Goal: Obtain resource: Obtain resource

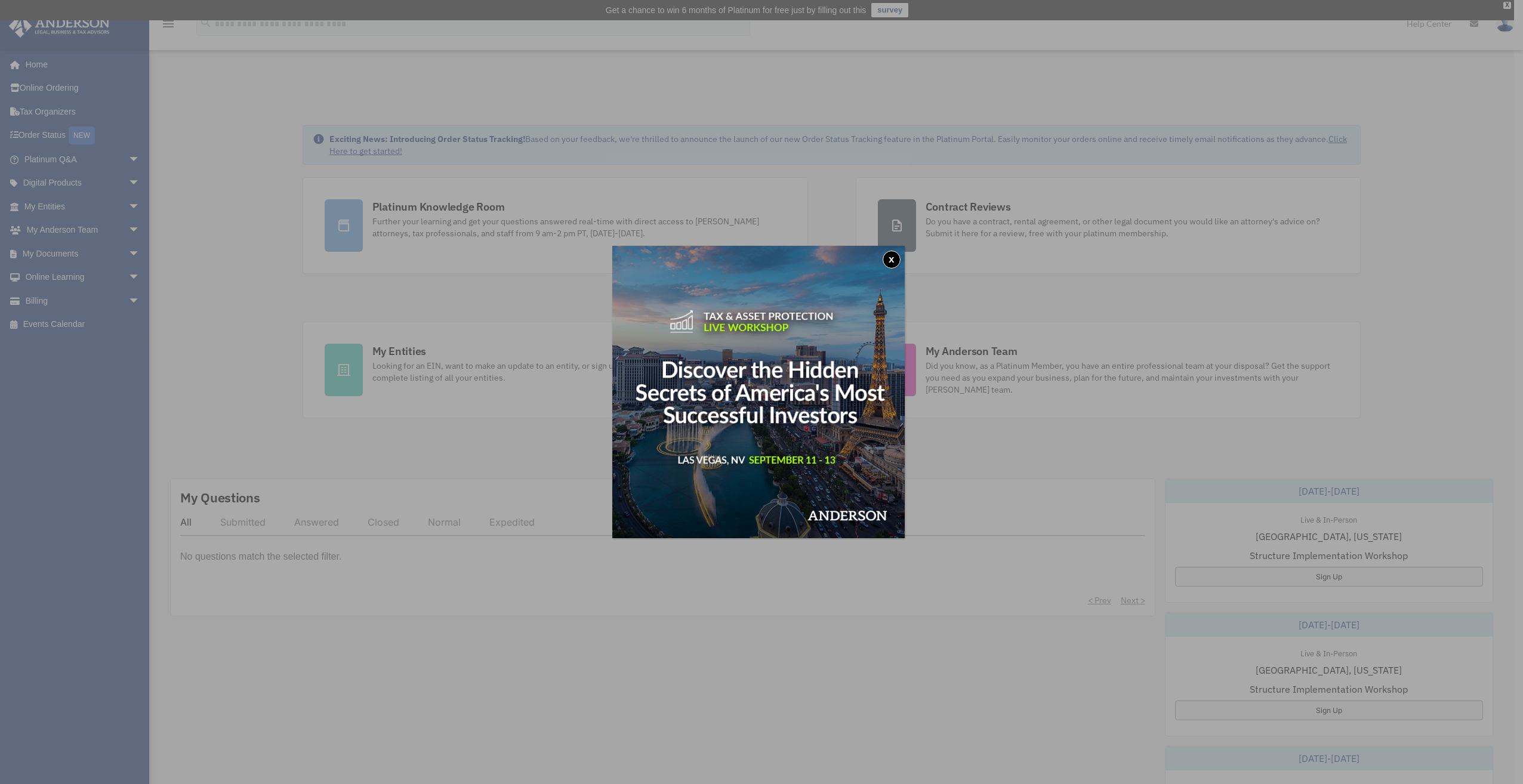
click at [901, 258] on button "x" at bounding box center [892, 260] width 18 height 18
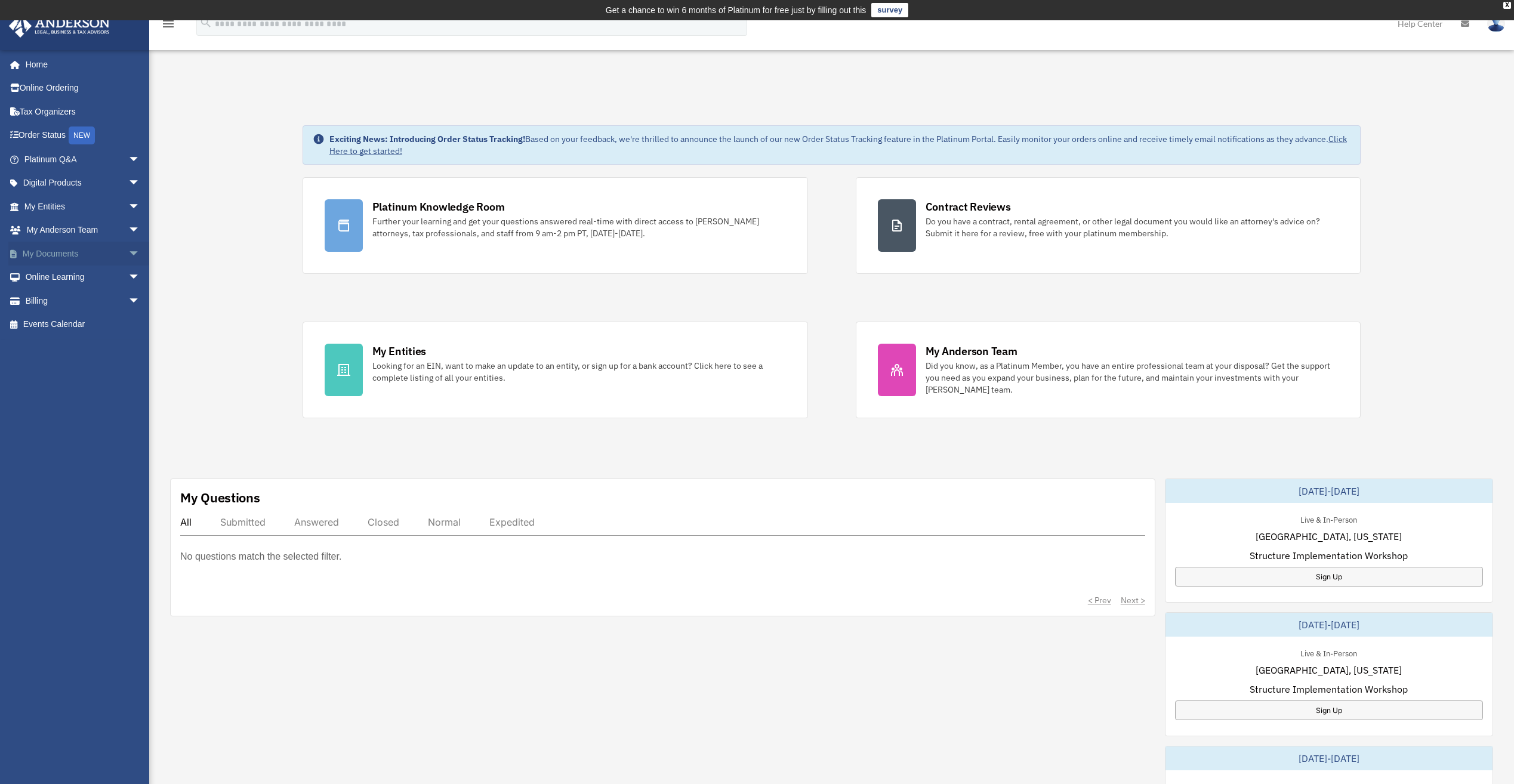
click at [46, 257] on link "My Documents arrow_drop_down" at bounding box center [83, 254] width 150 height 24
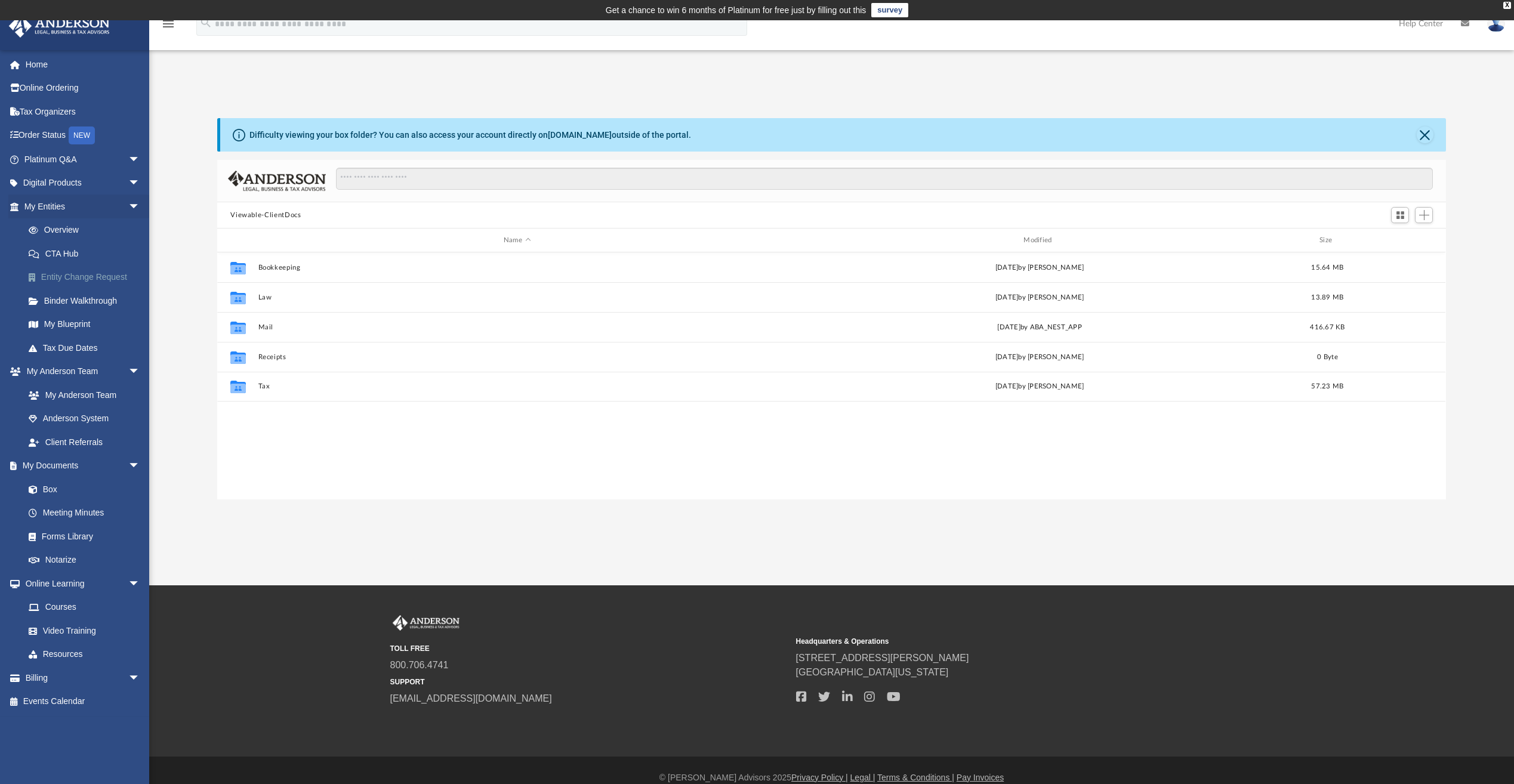
scroll to position [263, 1220]
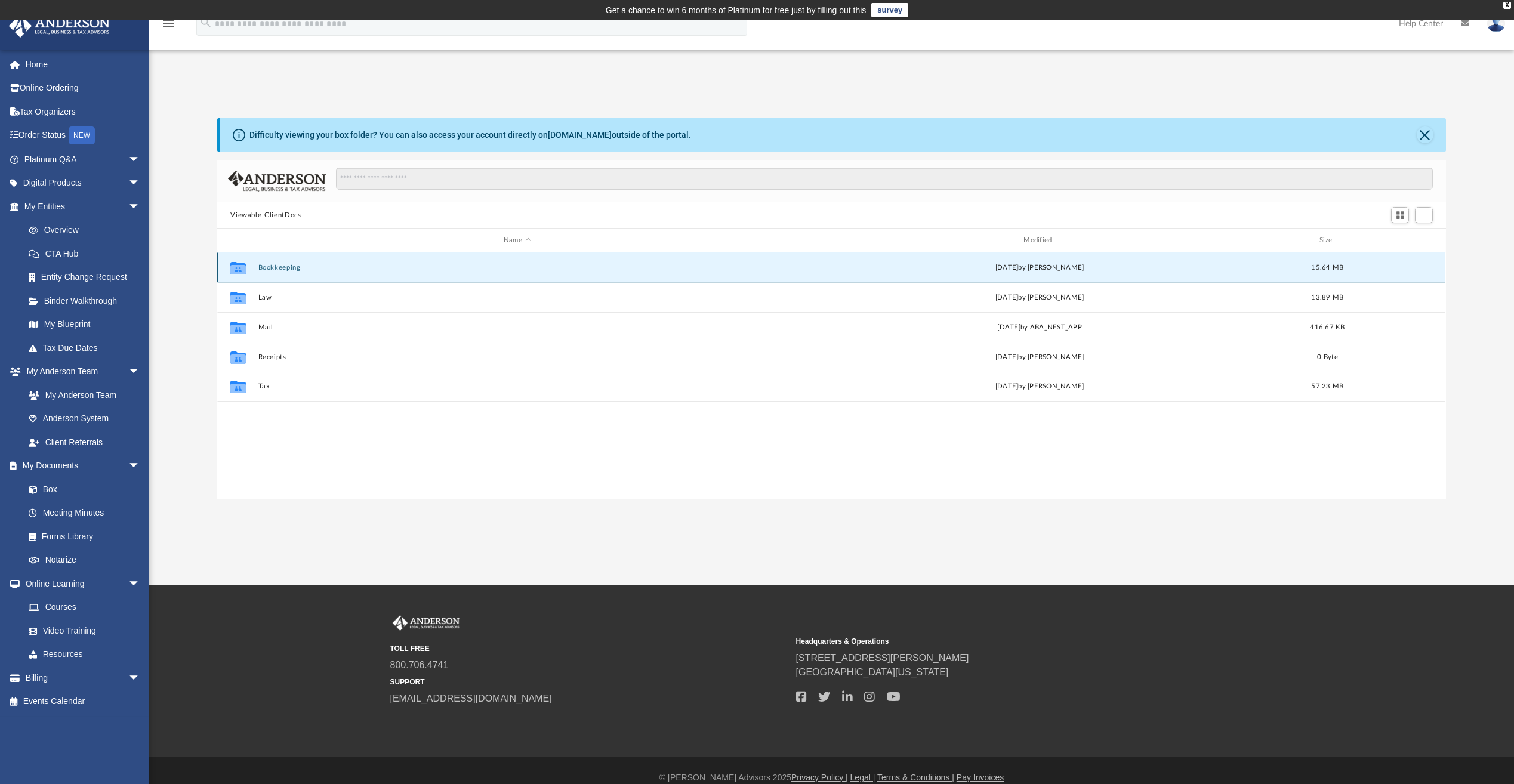
click at [266, 264] on button "Bookkeeping" at bounding box center [516, 268] width 517 height 7
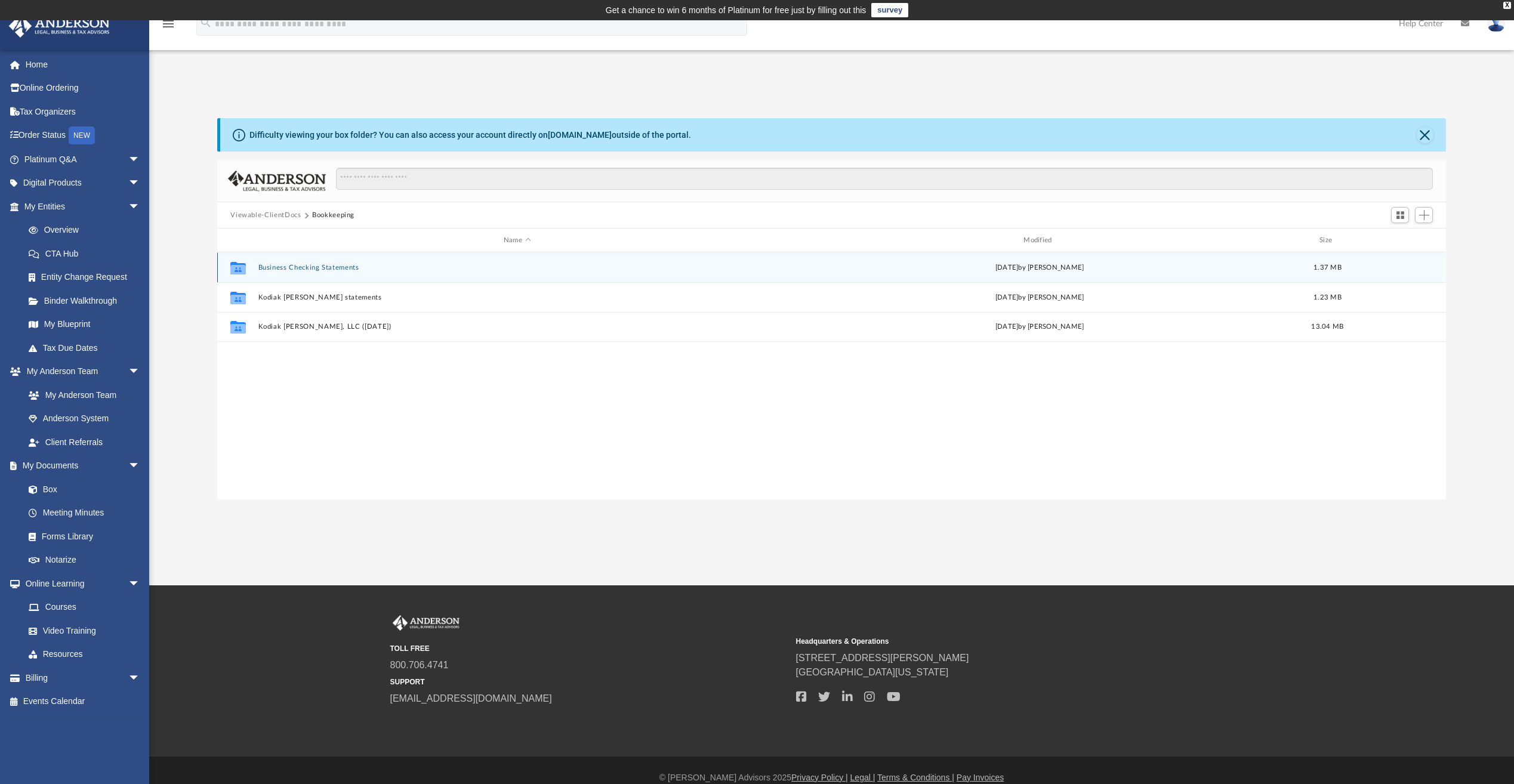
click at [345, 268] on button "Business Checking Statements" at bounding box center [516, 268] width 517 height 7
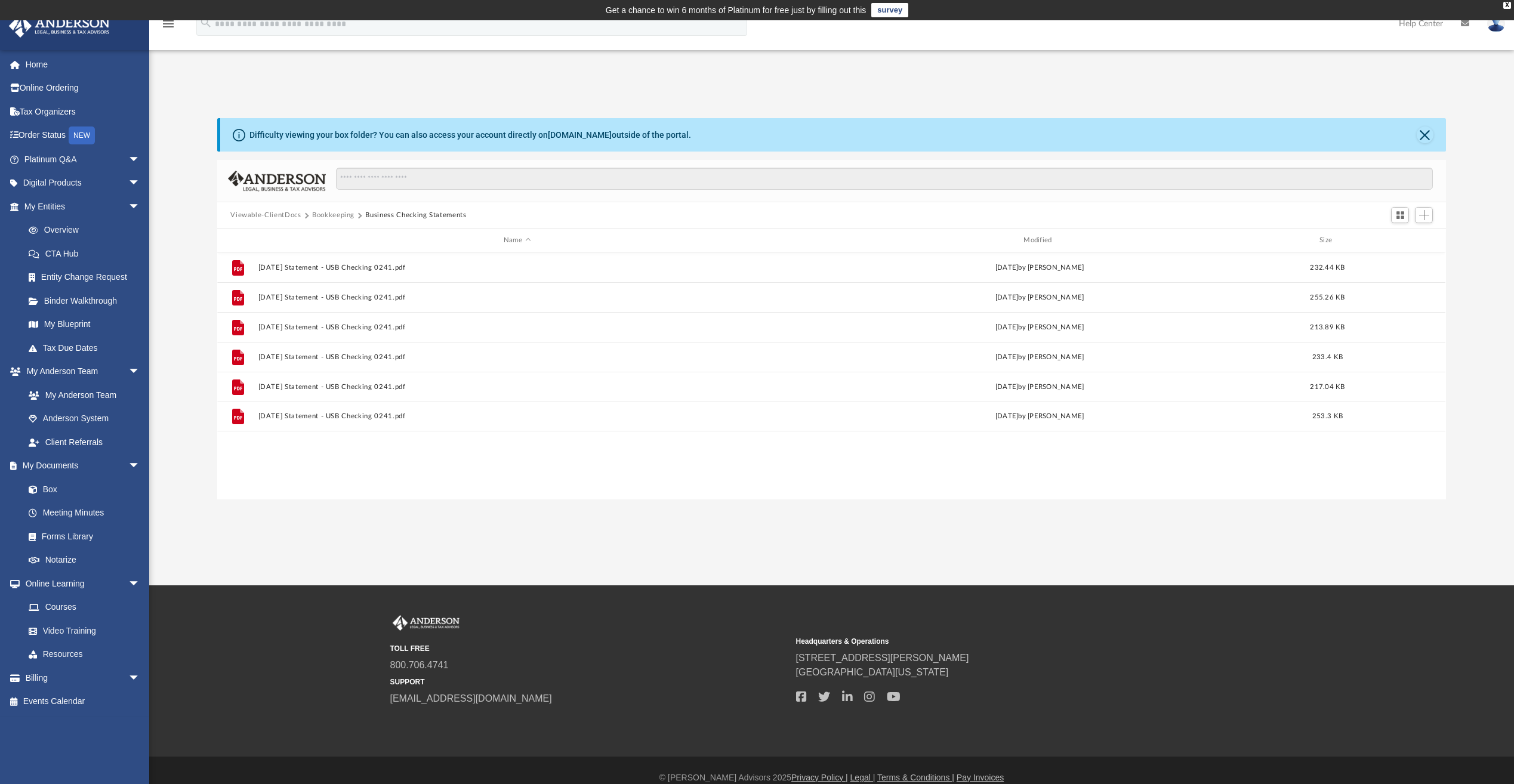
click at [331, 219] on button "Bookkeeping" at bounding box center [333, 216] width 43 height 10
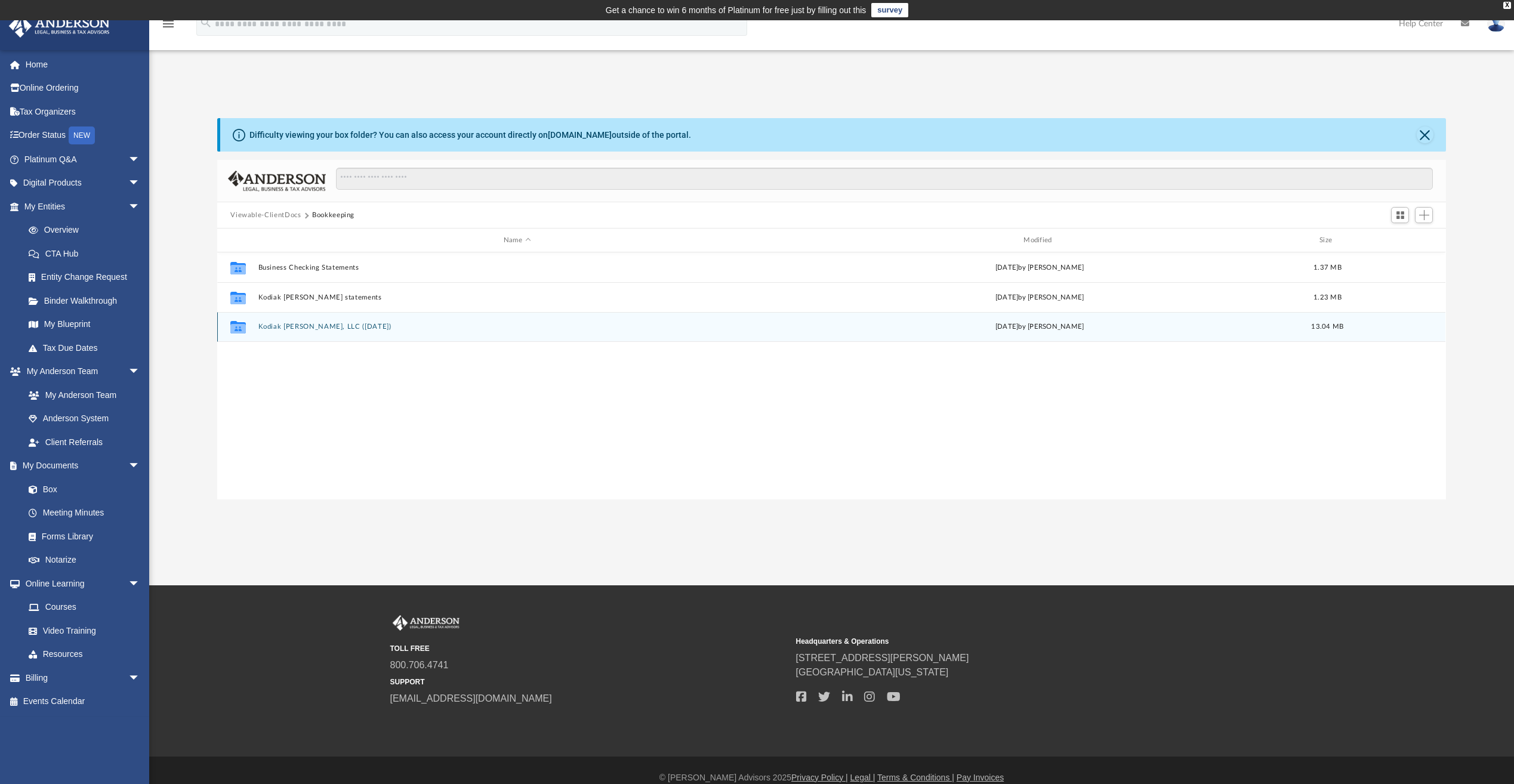
click at [313, 328] on button "Kodiak [PERSON_NAME], LLC ([DATE])" at bounding box center [516, 327] width 517 height 7
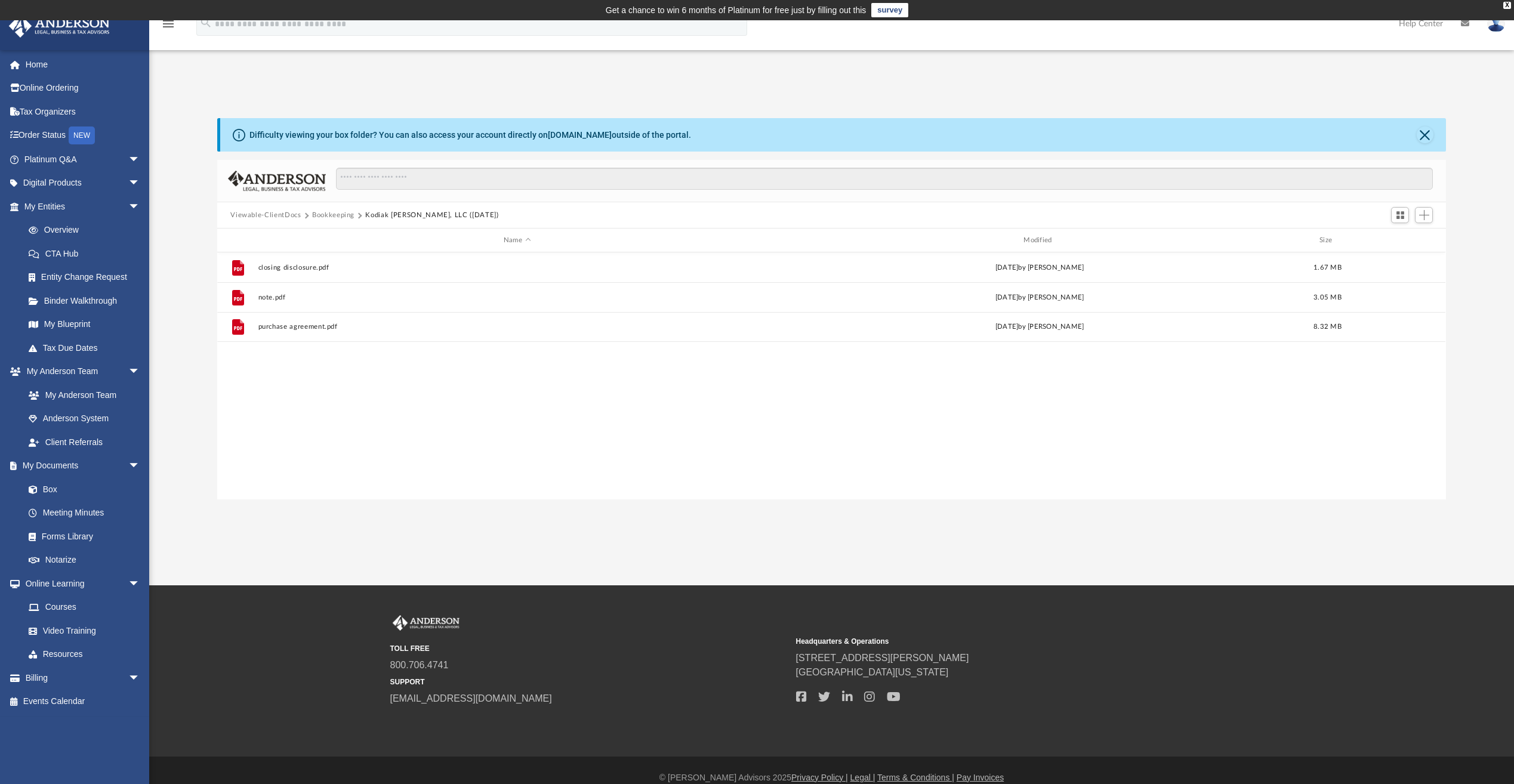
click at [332, 216] on button "Bookkeeping" at bounding box center [333, 216] width 43 height 10
click at [1158, 436] on div "Collaborated Folder Business Checking Statements [DATE] by [PERSON_NAME] 1.37 M…" at bounding box center [831, 375] width 1228 height 247
click at [1169, 436] on div "Collaborated Folder Business Checking Statements [DATE] by [PERSON_NAME] 1.37 M…" at bounding box center [831, 375] width 1228 height 247
click at [1151, 526] on div "App [EMAIL_ADDRESS][DOMAIN_NAME] Sign Out [EMAIL_ADDRESS][DOMAIN_NAME] Home Onl…" at bounding box center [757, 302] width 1514 height 565
